Goal: Task Accomplishment & Management: Manage account settings

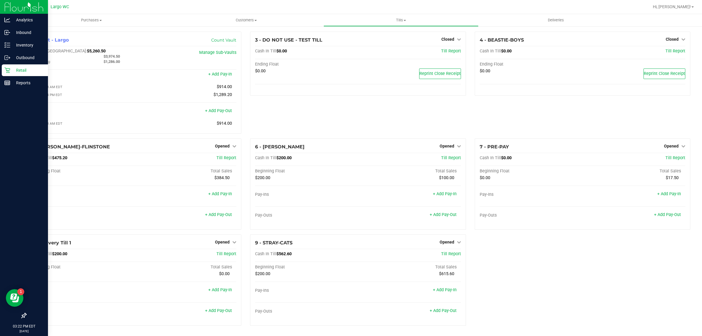
click at [11, 69] on p "Retail" at bounding box center [27, 70] width 35 height 7
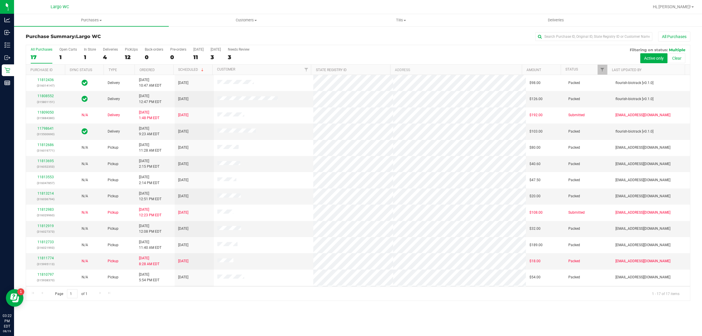
click at [135, 56] on div "12" at bounding box center [131, 57] width 13 height 7
click at [0, 0] on input "PickUps 12" at bounding box center [0, 0] width 0 height 0
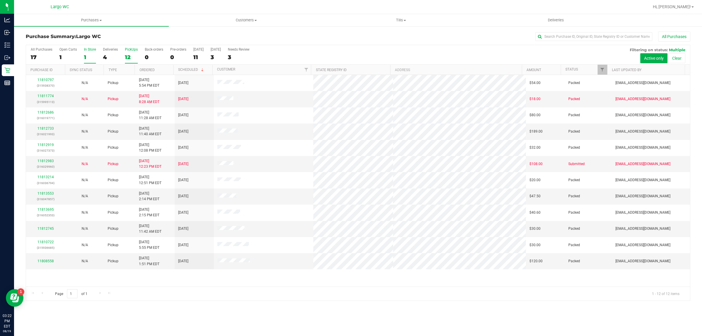
click at [92, 54] on div "1" at bounding box center [90, 57] width 12 height 7
click at [0, 0] on input "In Store 1" at bounding box center [0, 0] width 0 height 0
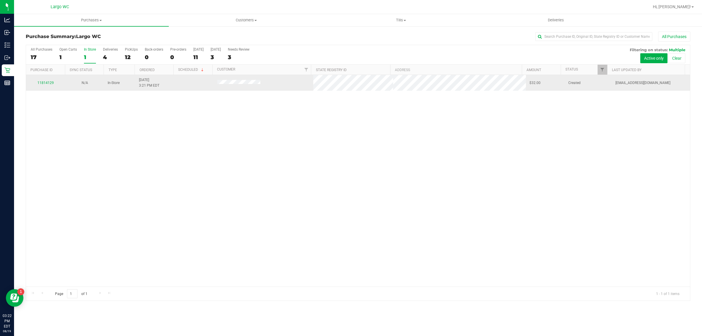
drag, startPoint x: 215, startPoint y: 87, endPoint x: 263, endPoint y: 87, distance: 47.1
click at [263, 87] on td at bounding box center [264, 83] width 100 height 16
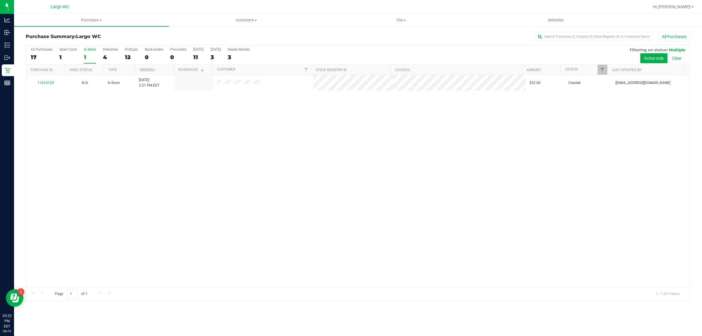
click at [249, 104] on div "11814129 N/A In-Store 8/19/2025 3:21 PM EDT $32.00 Created amainenti@liveparall…" at bounding box center [358, 181] width 664 height 212
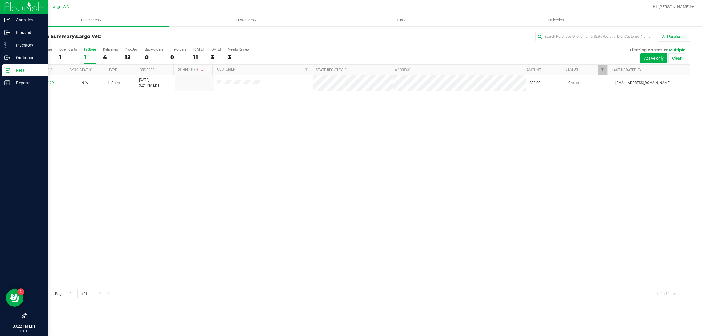
click at [8, 72] on icon at bounding box center [7, 70] width 6 height 6
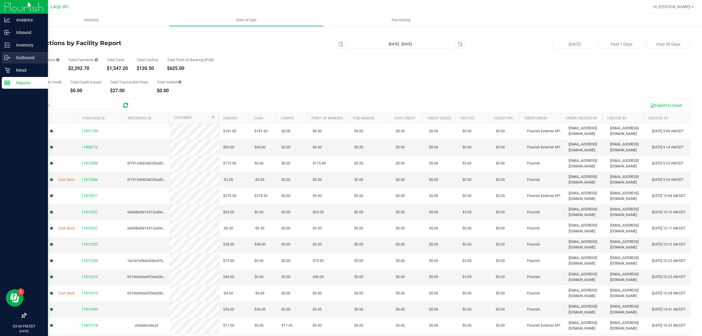
click at [27, 57] on p "Outbound" at bounding box center [27, 57] width 35 height 7
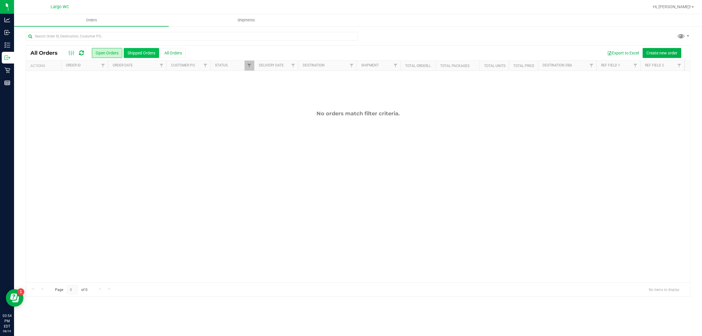
click at [147, 50] on button "Shipped Orders" at bounding box center [141, 53] width 35 height 10
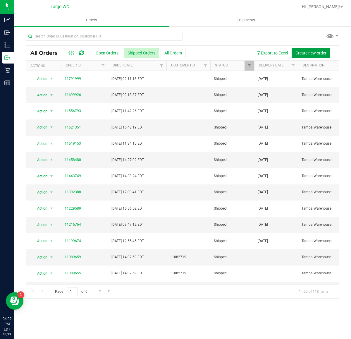
click at [299, 49] on button "Create new order" at bounding box center [311, 53] width 39 height 10
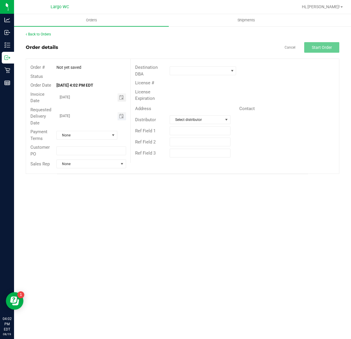
click at [119, 116] on span "Toggle calendar" at bounding box center [122, 116] width 8 height 8
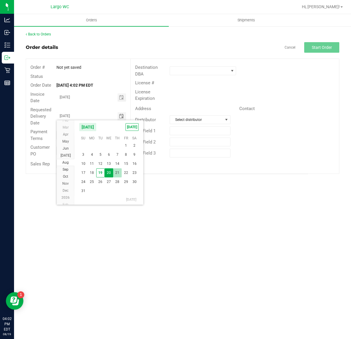
click at [116, 172] on span "21" at bounding box center [117, 172] width 8 height 9
type input "08/21/2025"
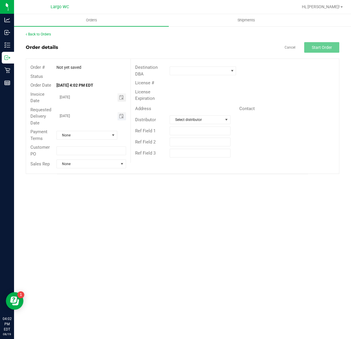
click at [92, 119] on span "08/21/2025" at bounding box center [87, 116] width 61 height 8
click at [200, 69] on span at bounding box center [199, 71] width 59 height 8
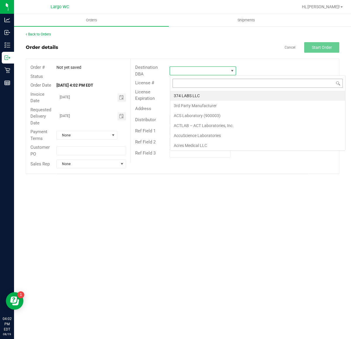
scroll to position [9, 66]
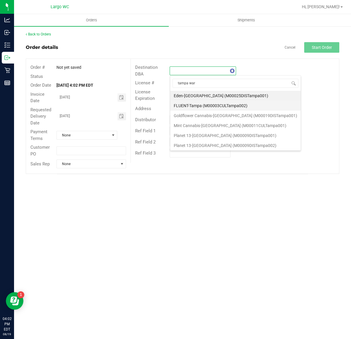
type input "tampa ware"
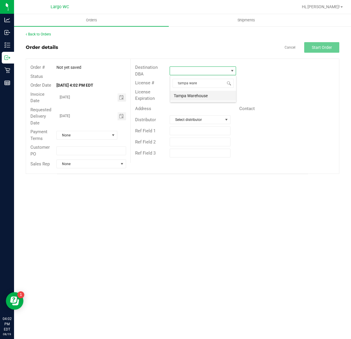
click at [216, 96] on li "Tampa Warehouse" at bounding box center [203, 96] width 66 height 10
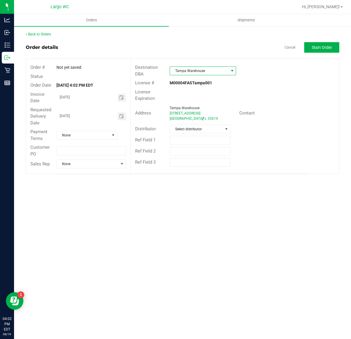
click at [272, 131] on div "Distributor Select distributor" at bounding box center [235, 129] width 208 height 11
click at [121, 116] on span "Toggle calendar" at bounding box center [121, 116] width 5 height 5
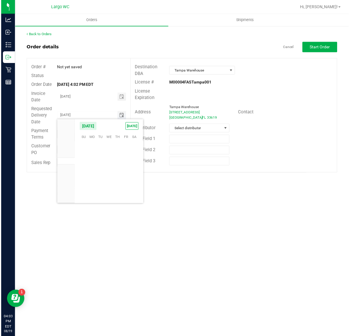
scroll to position [94830, 0]
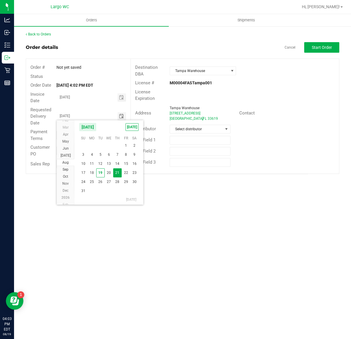
click at [118, 170] on span "21" at bounding box center [117, 172] width 8 height 9
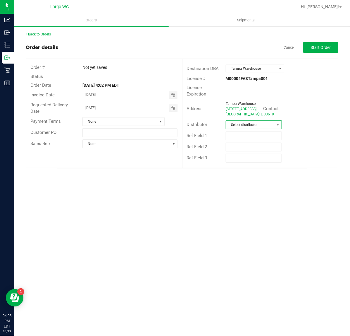
click at [277, 128] on span at bounding box center [277, 125] width 7 height 8
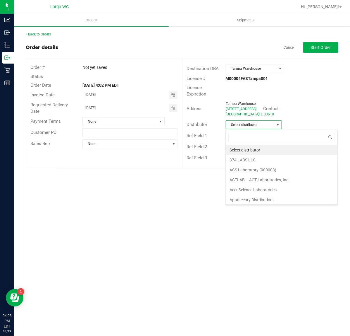
scroll to position [9, 56]
click at [277, 123] on span at bounding box center [278, 124] width 5 height 5
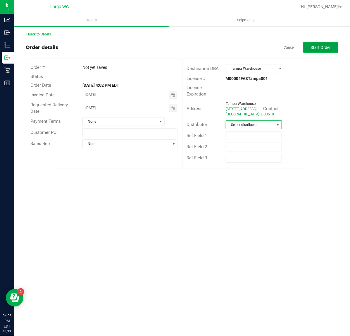
click at [311, 47] on button "Start Order" at bounding box center [321, 47] width 35 height 11
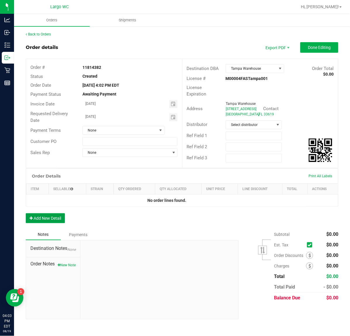
click at [56, 217] on button "Add New Detail" at bounding box center [45, 218] width 39 height 10
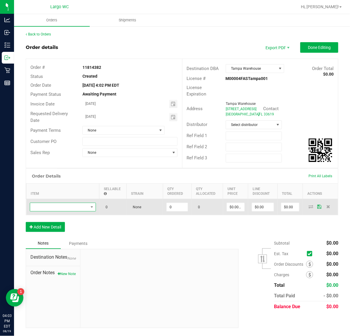
click at [88, 209] on span "NO DATA FOUND" at bounding box center [59, 207] width 58 height 8
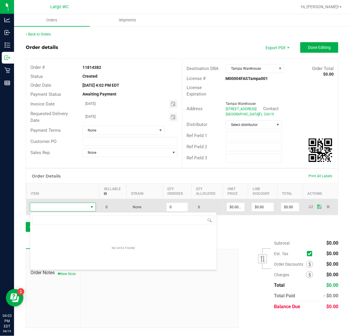
scroll to position [9, 66]
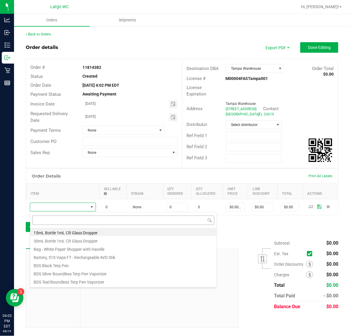
click at [88, 222] on input at bounding box center [123, 219] width 182 height 9
type input "msa"
click at [94, 232] on li "FT 0.5g Vape Cart Distillate Mimosa (Hybrid)" at bounding box center [123, 232] width 187 height 8
type input "0 ea"
type input "$50.00000"
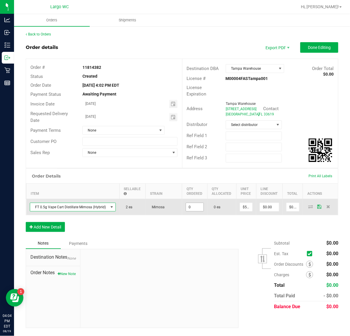
click at [196, 207] on input "0" at bounding box center [195, 207] width 18 height 8
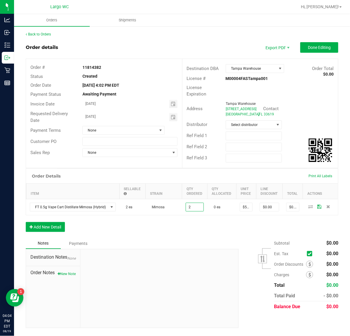
type input "2 ea"
type input "$100.00"
click at [209, 239] on div "Notes Payments" at bounding box center [130, 243] width 209 height 11
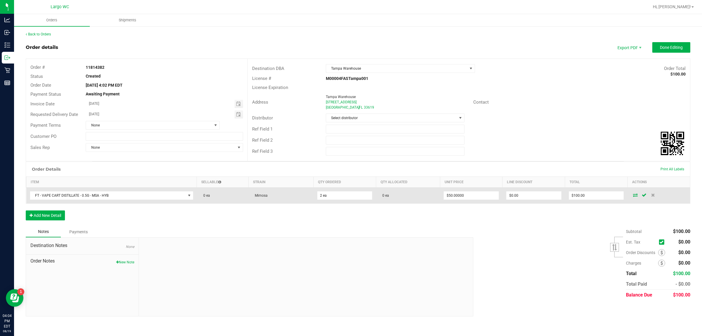
click at [634, 196] on icon at bounding box center [635, 195] width 5 height 4
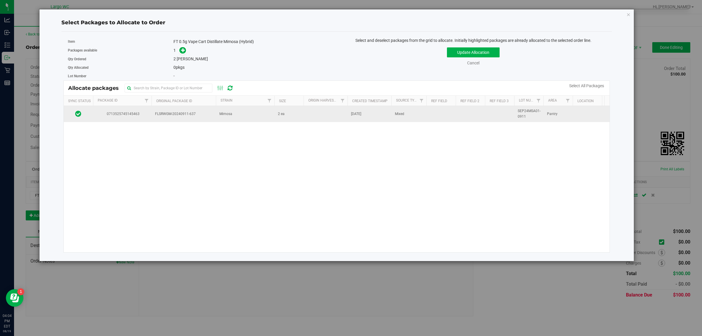
click at [430, 110] on td at bounding box center [441, 114] width 29 height 16
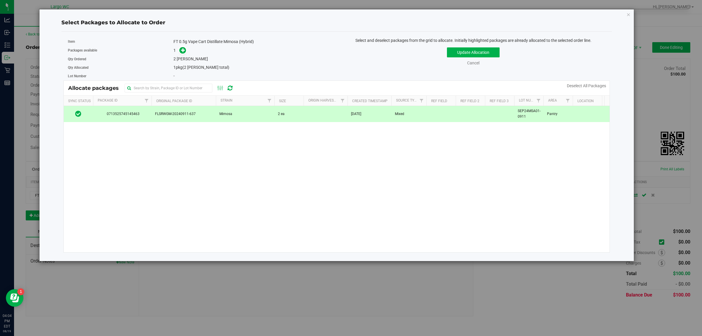
click at [461, 44] on div "Select and deselect packages from the grid to allocate. Initially highlighted p…" at bounding box center [473, 57] width 273 height 40
click at [461, 47] on div "Update Allocation Cancel Deselect All Packages" at bounding box center [473, 55] width 265 height 21
click at [462, 55] on button "Update Allocation" at bounding box center [473, 52] width 53 height 10
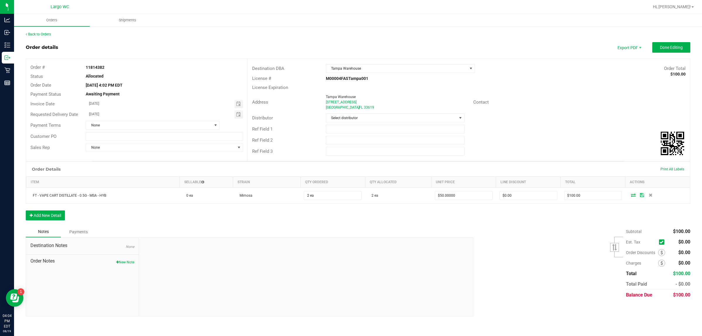
click at [627, 125] on div "Ref Field 1" at bounding box center [469, 129] width 443 height 11
click at [123, 261] on button "New Note" at bounding box center [125, 262] width 18 height 5
click at [181, 267] on form "Aug 19, 2025 4:05 PM EDT Internal Use Only Note Title * Note Submit Note" at bounding box center [305, 278] width 325 height 72
click at [186, 258] on input "Note Title" at bounding box center [305, 262] width 325 height 9
type input "O"
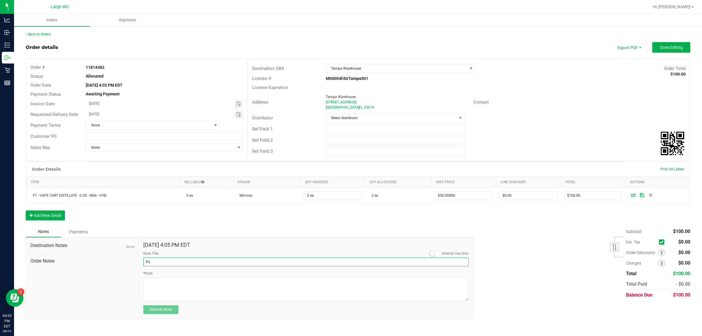
type input "P"
type input "Vape Pullback Per Connor"
click at [226, 296] on textarea "* Note" at bounding box center [305, 288] width 325 height 23
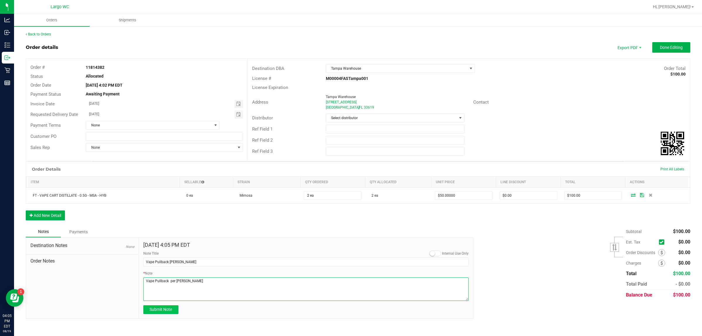
type textarea "Vape Pullback per connor"
click at [171, 310] on span "Submit Note" at bounding box center [161, 309] width 23 height 5
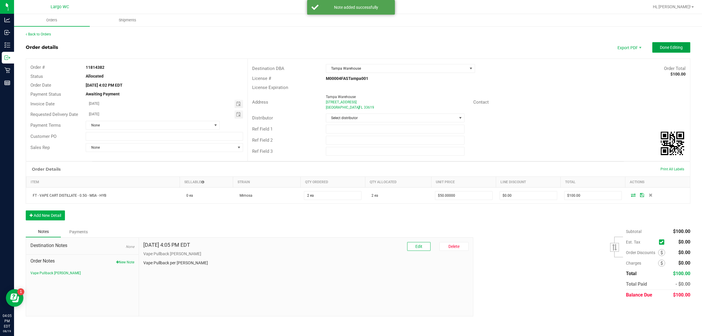
click at [681, 47] on span "Done Editing" at bounding box center [671, 47] width 23 height 5
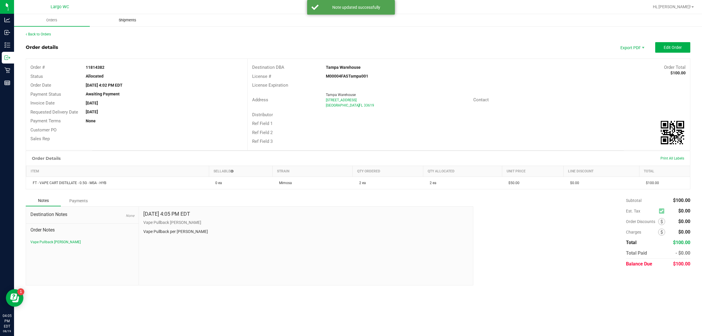
click at [124, 18] on span "Shipments" at bounding box center [127, 20] width 33 height 5
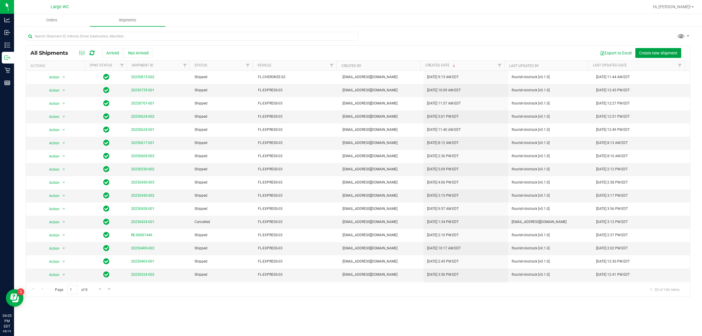
click at [673, 52] on span "Create new shipment" at bounding box center [658, 53] width 38 height 5
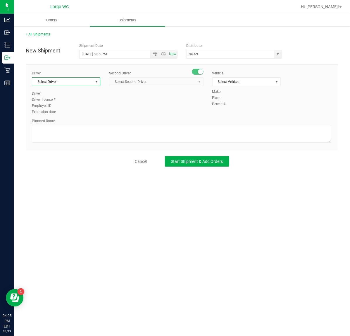
click at [95, 83] on span "select" at bounding box center [96, 81] width 5 height 5
click at [79, 106] on span "Nicholas Pinero - 100007191" at bounding box center [60, 106] width 48 height 8
type input "nich"
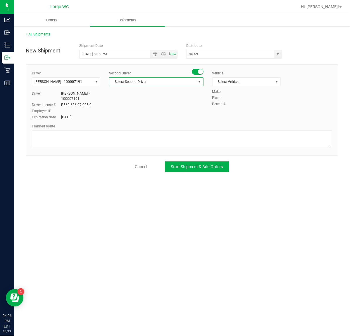
click at [177, 78] on span "Select Second Driver" at bounding box center [152, 82] width 86 height 8
type input "isa"
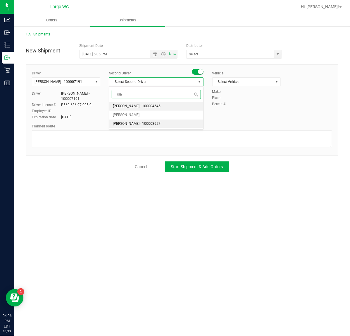
click at [178, 123] on li "Isaac Nunez Collado - 100003927" at bounding box center [156, 123] width 94 height 9
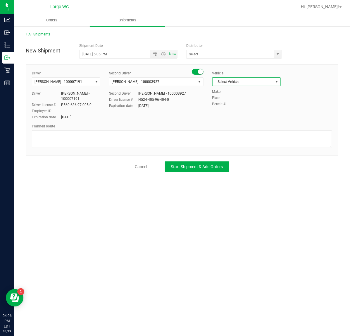
click at [258, 81] on span "Select Vehicle" at bounding box center [243, 82] width 61 height 8
click at [320, 121] on div "Driver Nicholas Pinero - 100007191 Select Driver Nicholas Pinero - 100007191 Ni…" at bounding box center [182, 109] width 313 height 91
click at [263, 83] on span "Select Vehicle" at bounding box center [243, 82] width 61 height 8
click at [321, 97] on div "Plate" at bounding box center [272, 97] width 120 height 5
click at [264, 84] on span "Select Vehicle" at bounding box center [243, 82] width 61 height 8
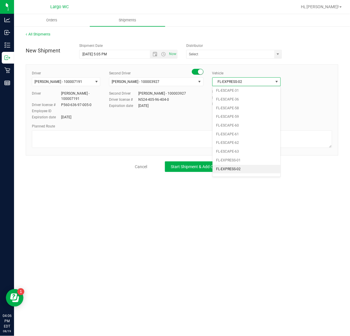
scroll to position [71, 0]
click at [251, 171] on li "FL-EXPRESS-03" at bounding box center [247, 168] width 68 height 9
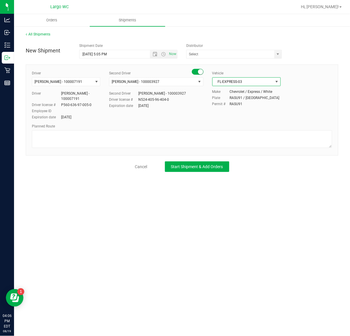
click at [284, 119] on div "Driver Nicholas Pinero - 100007191 Select Driver Nicholas Pinero - 100007191 Ni…" at bounding box center [182, 96] width 309 height 50
click at [276, 54] on span "select" at bounding box center [278, 54] width 5 height 5
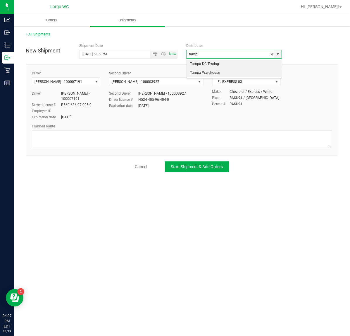
click at [232, 75] on li "Tampa Warehouse" at bounding box center [234, 72] width 95 height 9
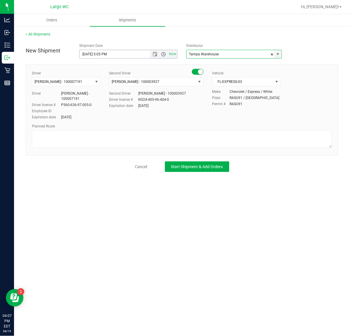
click at [164, 54] on span "Open the time view" at bounding box center [163, 54] width 5 height 5
type input "Tampa Warehouse"
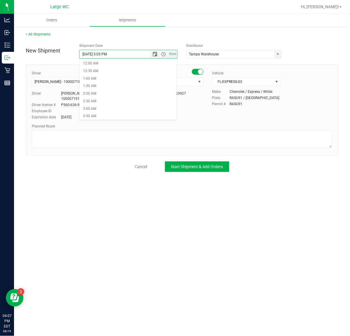
click at [154, 53] on span "Open the date view" at bounding box center [155, 54] width 5 height 5
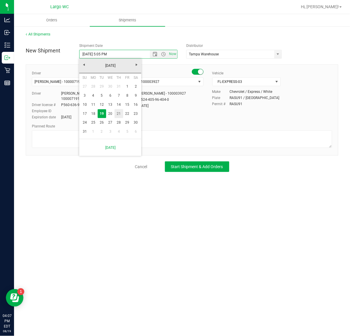
click at [121, 112] on link "21" at bounding box center [119, 113] width 8 height 9
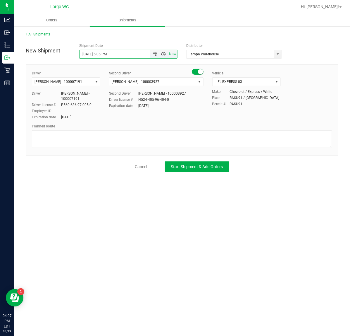
click at [163, 53] on span "Open the time view" at bounding box center [163, 54] width 5 height 5
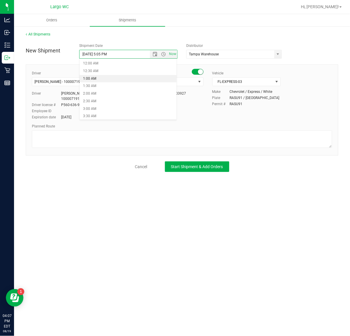
click at [134, 79] on li "1:00 AM" at bounding box center [128, 79] width 97 height 8
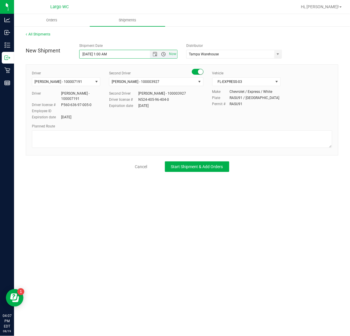
click at [163, 54] on span "Open the time view" at bounding box center [163, 54] width 5 height 5
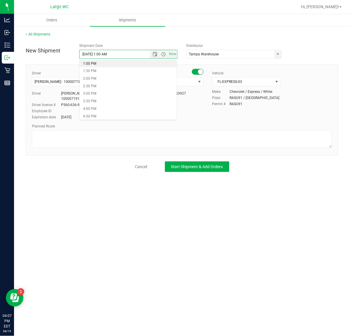
scroll to position [183, 0]
click at [113, 73] on li "1:00 PM" at bounding box center [128, 77] width 97 height 8
type input "8/21/2025 1:00 PM"
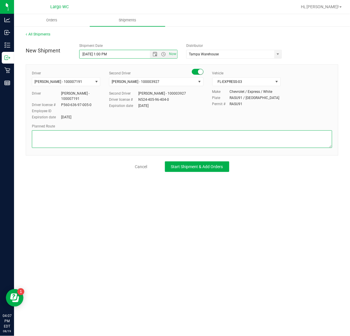
click at [274, 133] on textarea at bounding box center [182, 139] width 301 height 18
click at [146, 131] on textarea at bounding box center [182, 139] width 301 height 18
click at [147, 131] on textarea at bounding box center [182, 139] width 301 height 18
type textarea "V"
type textarea "C"
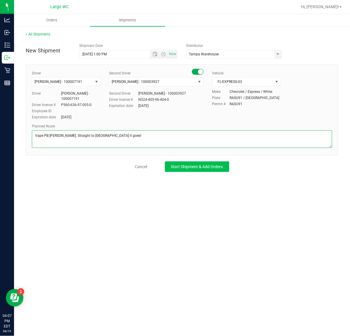
type textarea "Vape PB per connor. Straight to Tampa warehouse it goes!"
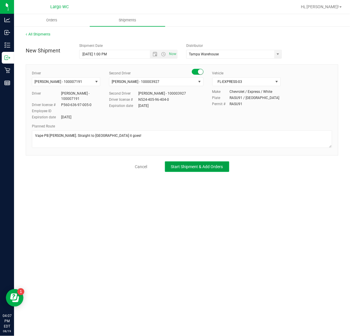
click at [222, 166] on span "Start Shipment & Add Orders" at bounding box center [197, 166] width 52 height 5
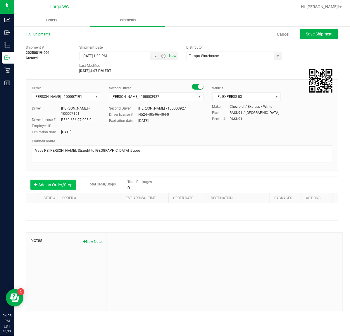
click at [60, 181] on button "Add an Order/Stop" at bounding box center [53, 185] width 46 height 10
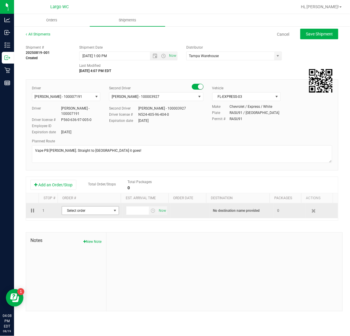
click at [115, 212] on span "select" at bounding box center [115, 210] width 5 height 5
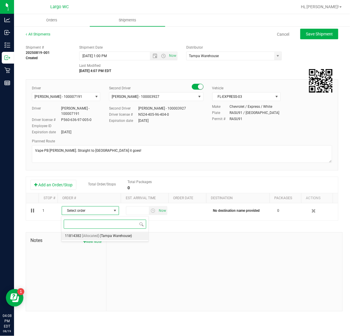
click at [110, 237] on span "(Tampa Warehouse)" at bounding box center [116, 236] width 32 height 8
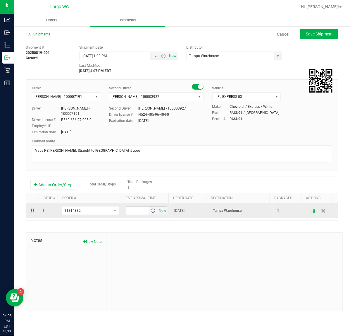
click at [151, 210] on span "select" at bounding box center [153, 210] width 5 height 5
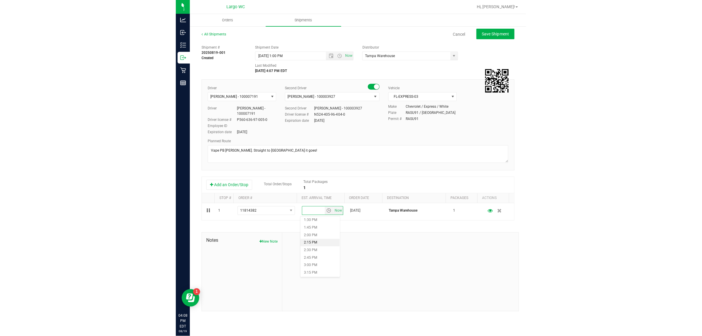
scroll to position [371, 0]
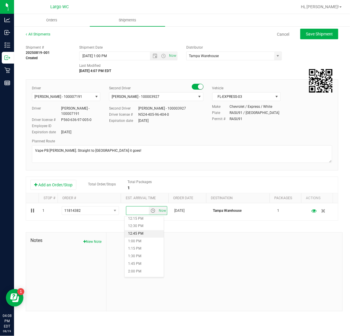
click at [146, 232] on li "12:45 PM" at bounding box center [144, 234] width 39 height 8
click at [216, 230] on div "Shipment # 20250819-001 Created Shipment Date 8/21/2025 1:00 PM Now Distributor…" at bounding box center [182, 176] width 313 height 269
click at [93, 243] on button "New Note" at bounding box center [93, 241] width 18 height 5
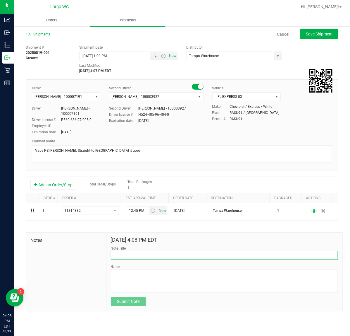
click at [184, 257] on input "Note Title" at bounding box center [224, 255] width 227 height 9
type input "Vape Pullback"
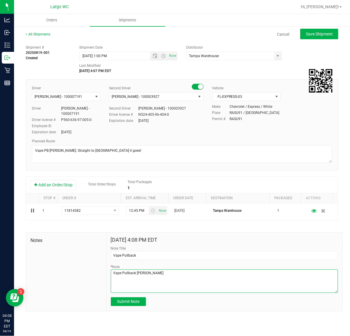
type textarea "Vape Pullback Per connor"
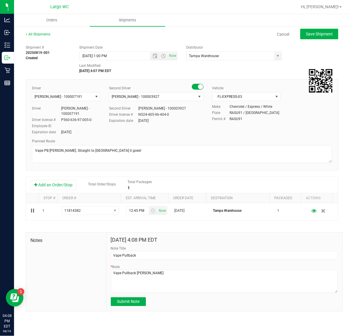
click at [280, 133] on div "Driver Nicholas Pinero - 100007191 Select Driver Ian Albritton - 100006559 LOGA…" at bounding box center [182, 110] width 309 height 50
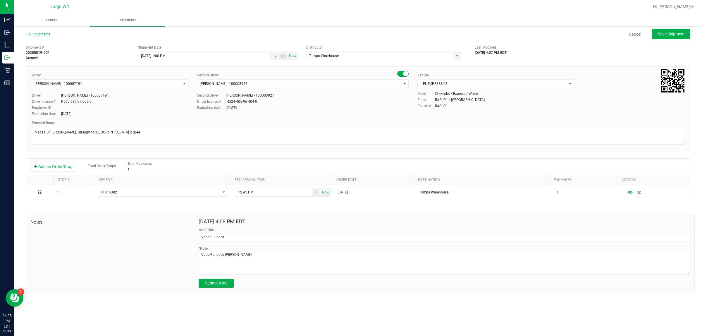
click at [624, 109] on div "Make Chevrolet / Express / White Plate RASU91 / FL Permit # RASU91" at bounding box center [551, 100] width 276 height 18
drag, startPoint x: 219, startPoint y: 284, endPoint x: 224, endPoint y: 279, distance: 7.5
click at [221, 283] on span "Submit Note" at bounding box center [216, 283] width 23 height 5
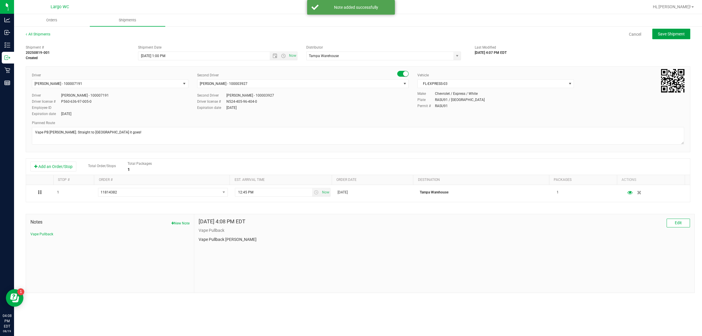
click at [664, 34] on span "Save Shipment" at bounding box center [671, 34] width 27 height 5
type input "8/21/2025 5:00 PM"
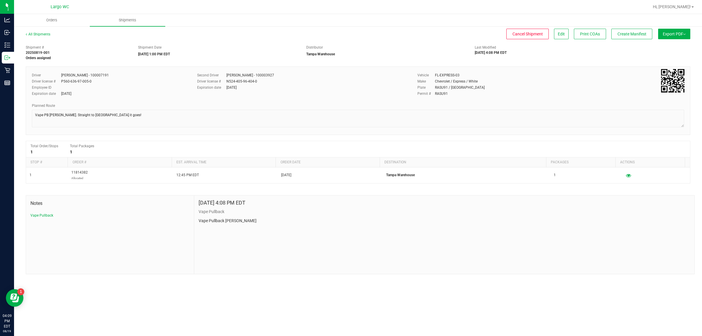
click at [672, 30] on button "Export PDF" at bounding box center [675, 34] width 32 height 11
click at [672, 46] on span "Manifest by Package ID" at bounding box center [665, 47] width 37 height 4
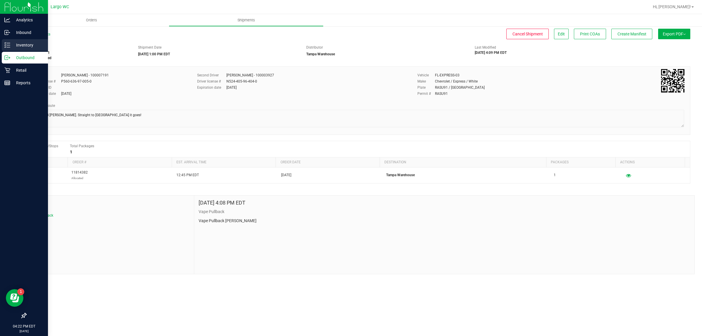
click at [11, 43] on p "Inventory" at bounding box center [27, 45] width 35 height 7
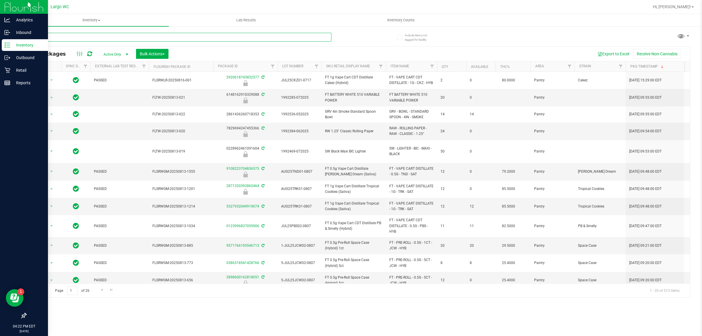
click at [95, 37] on input "text" at bounding box center [179, 37] width 306 height 9
type input "msa"
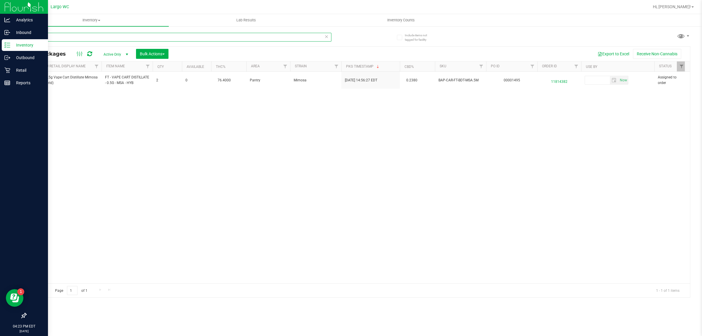
scroll to position [0, 319]
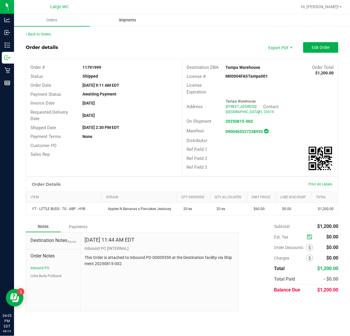
click at [114, 19] on span "Shipments" at bounding box center [127, 20] width 33 height 5
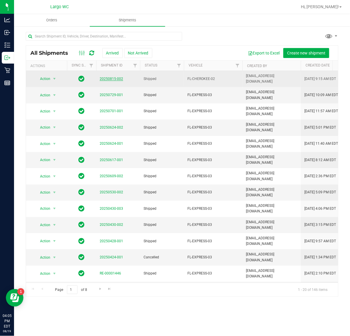
click at [116, 78] on link "20250815-002" at bounding box center [111, 79] width 23 height 4
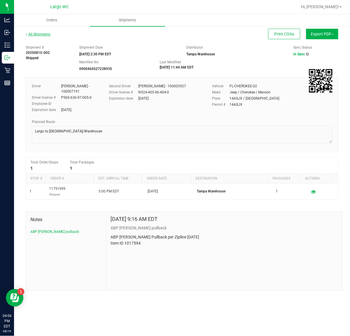
click at [31, 33] on link "All Shipments" at bounding box center [38, 34] width 25 height 4
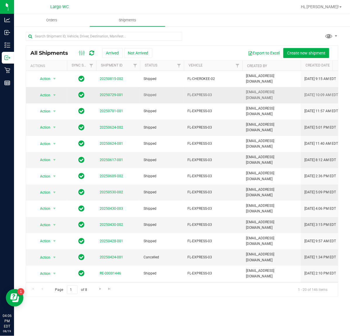
click at [110, 92] on span "20250729-001" at bounding box center [111, 95] width 23 height 6
click at [112, 92] on span "20250729-001" at bounding box center [111, 95] width 23 height 6
click at [115, 93] on link "20250729-001" at bounding box center [111, 95] width 23 height 4
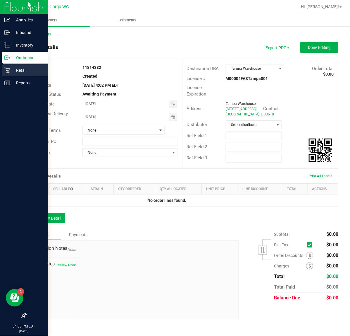
click at [14, 68] on p "Retail" at bounding box center [27, 70] width 35 height 7
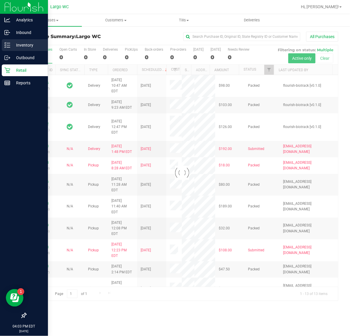
click at [11, 46] on p "Inventory" at bounding box center [27, 45] width 35 height 7
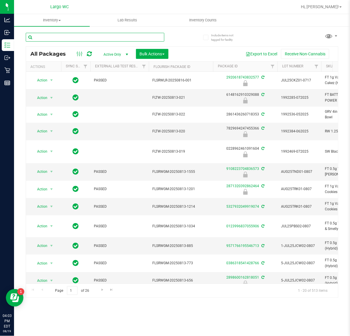
click at [105, 36] on input "text" at bounding box center [95, 37] width 139 height 9
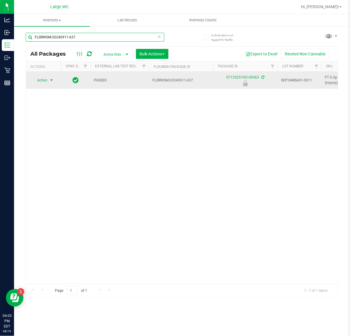
type input "FLSRWGM-20240911-637"
click at [40, 78] on span "Action" at bounding box center [40, 80] width 16 height 8
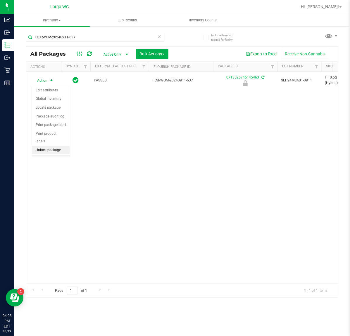
click at [57, 146] on li "Unlock package" at bounding box center [51, 150] width 38 height 9
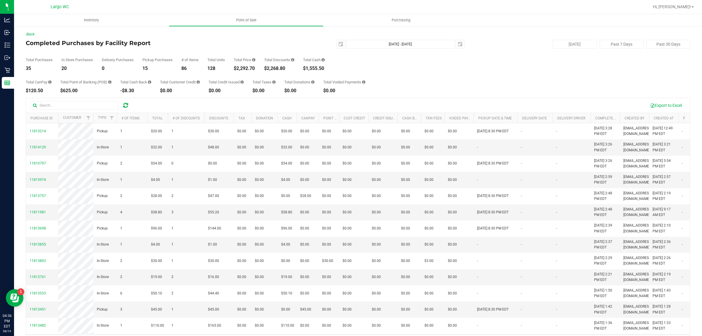
click at [252, 68] on div "$2,292.70" at bounding box center [245, 68] width 22 height 5
drag, startPoint x: 236, startPoint y: 65, endPoint x: 248, endPoint y: 71, distance: 13.1
click at [221, 68] on div "Total Purchases 41 In Store Purchases 24 Delivery Purchases 0 Pickup Purchases …" at bounding box center [358, 60] width 665 height 22
click at [272, 73] on div "Total CanPay $309.50 Total Point of Banking (POB) $655.00 Total Cash Back -$8.3…" at bounding box center [358, 82] width 665 height 22
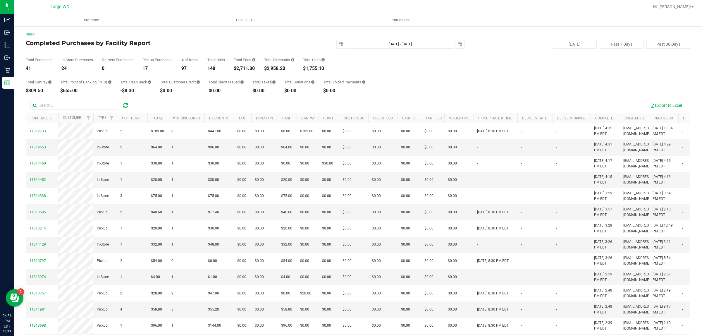
click at [272, 73] on div "Total CanPay $309.50 Total Point of Banking (POB) $655.00 Total Cash Back -$8.3…" at bounding box center [358, 82] width 665 height 22
